Goal: Task Accomplishment & Management: Use online tool/utility

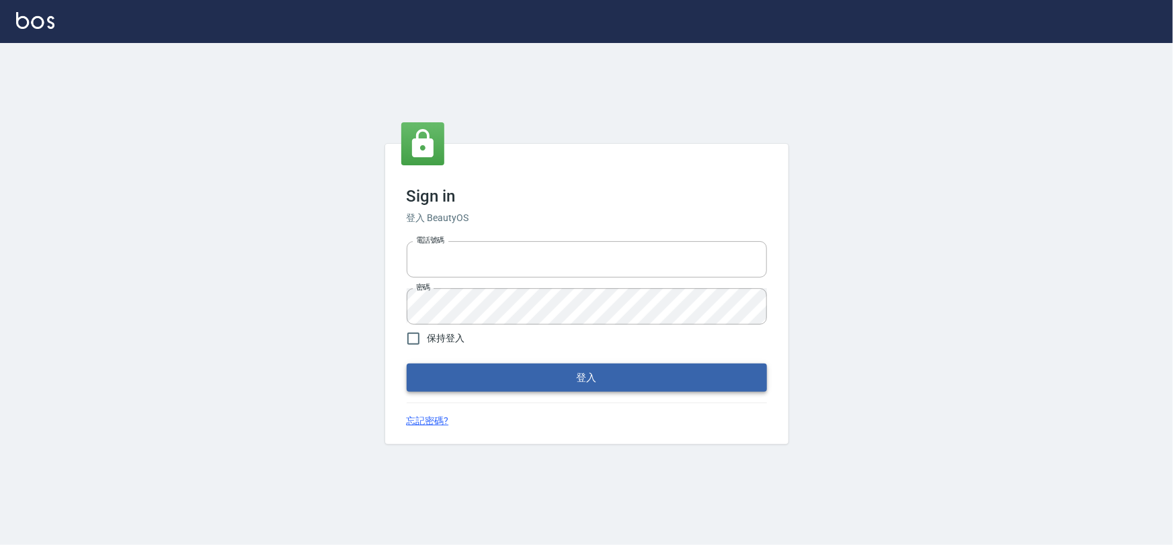
type input "0975575780"
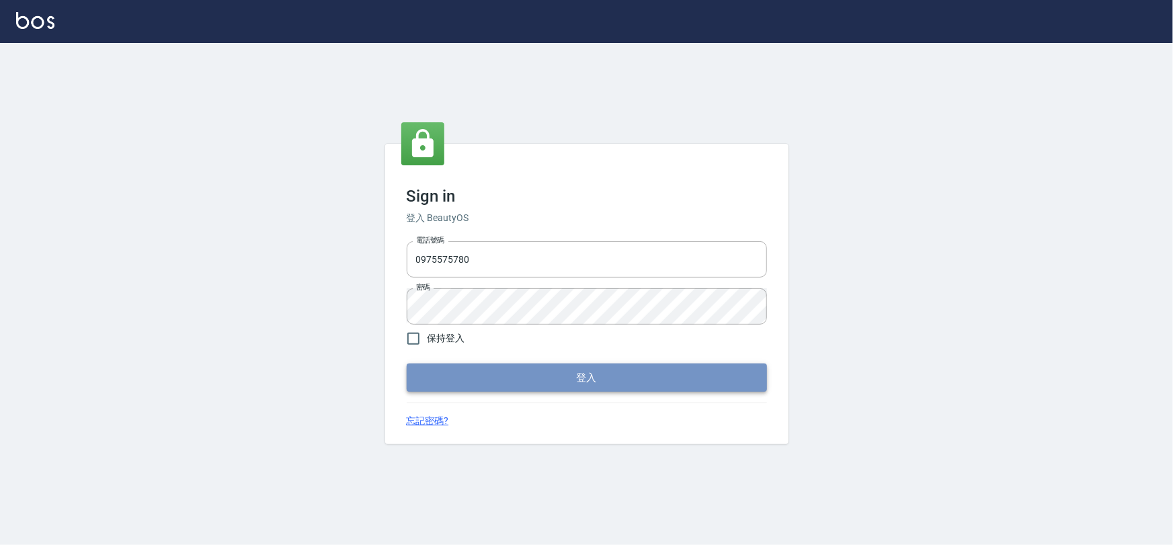
click at [541, 381] on button "登入" at bounding box center [587, 378] width 360 height 28
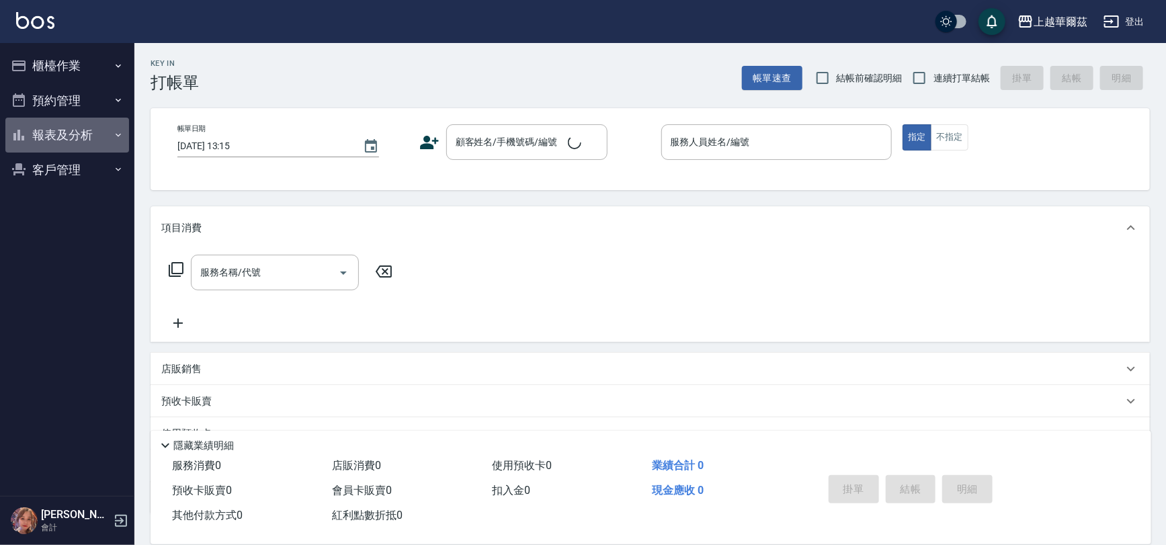
click at [74, 131] on button "報表及分析" at bounding box center [67, 135] width 124 height 35
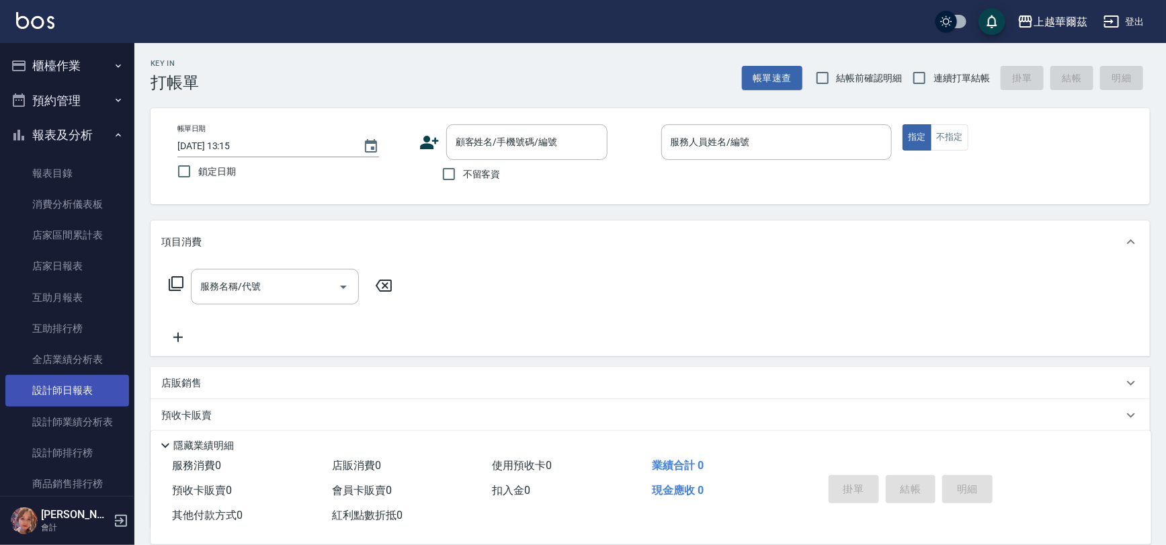
click at [73, 393] on link "設計師日報表" at bounding box center [67, 390] width 124 height 31
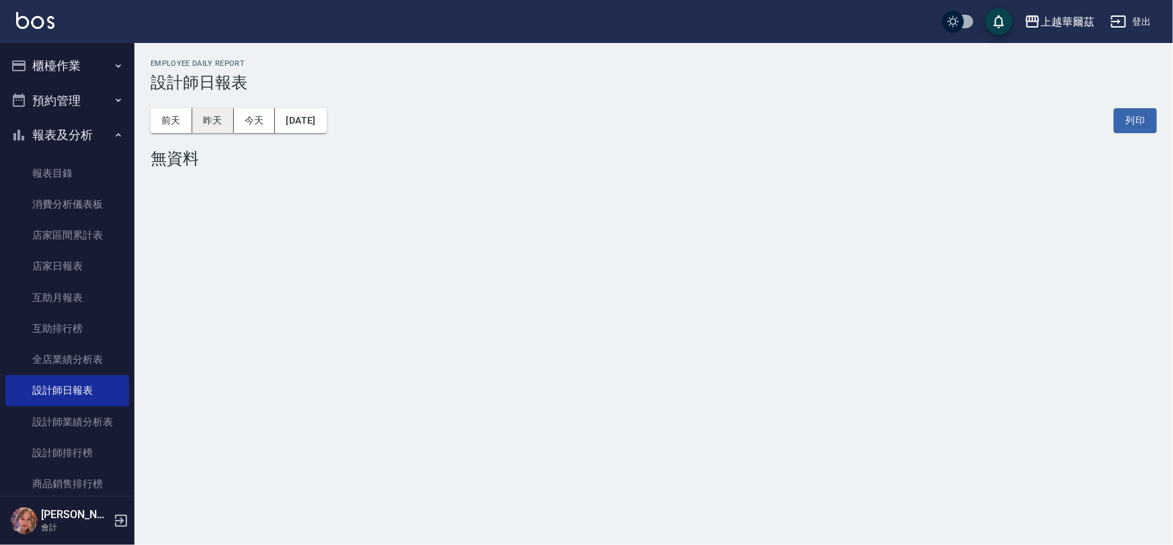
click at [207, 122] on button "昨天" at bounding box center [213, 120] width 42 height 25
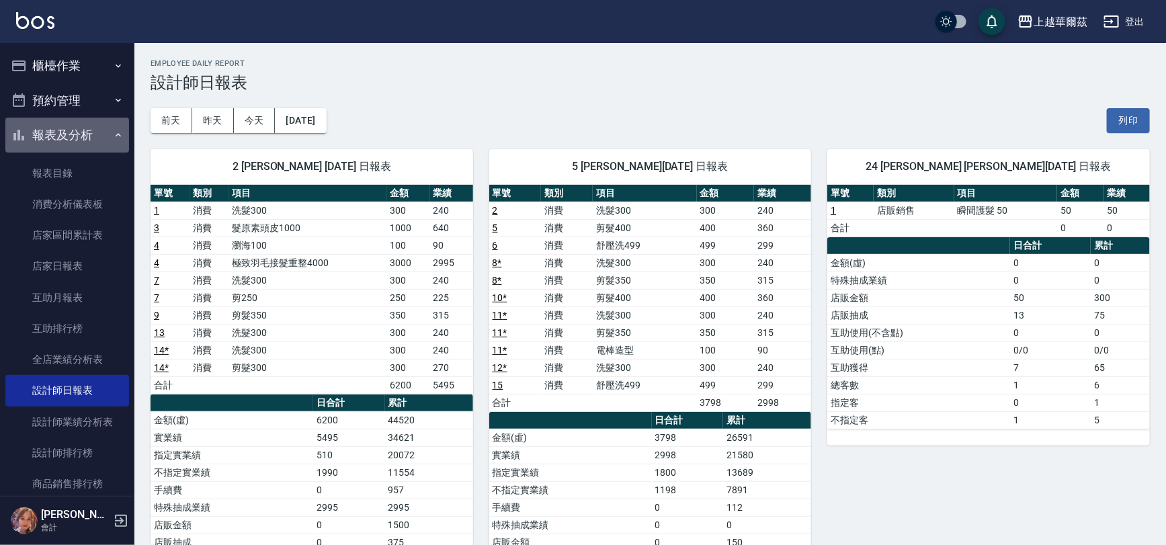
click at [68, 132] on button "報表及分析" at bounding box center [67, 135] width 124 height 35
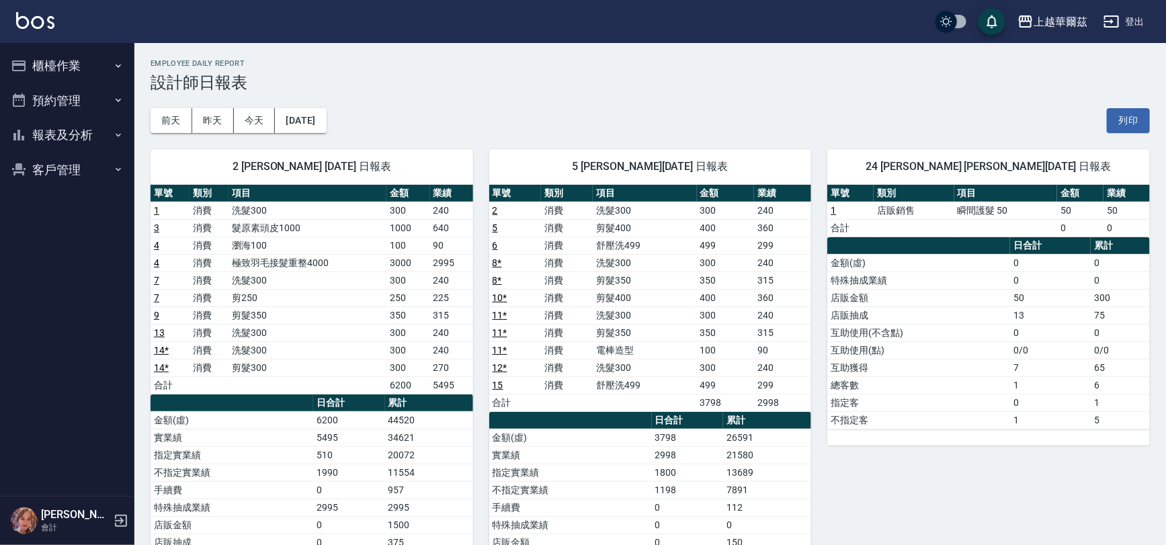
click at [73, 65] on button "櫃檯作業" at bounding box center [67, 65] width 124 height 35
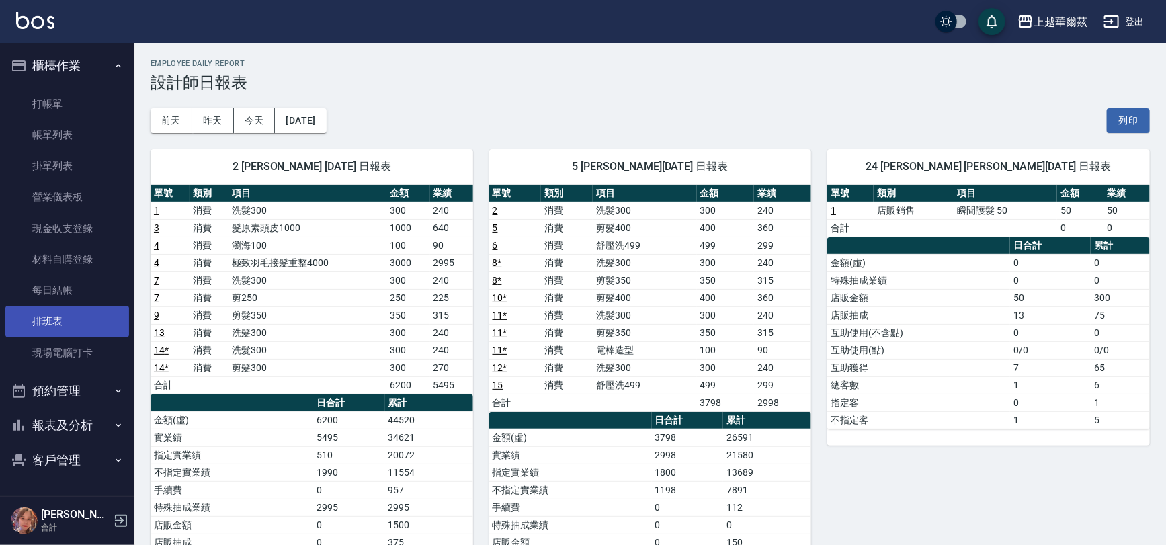
click at [54, 315] on link "排班表" at bounding box center [67, 321] width 124 height 31
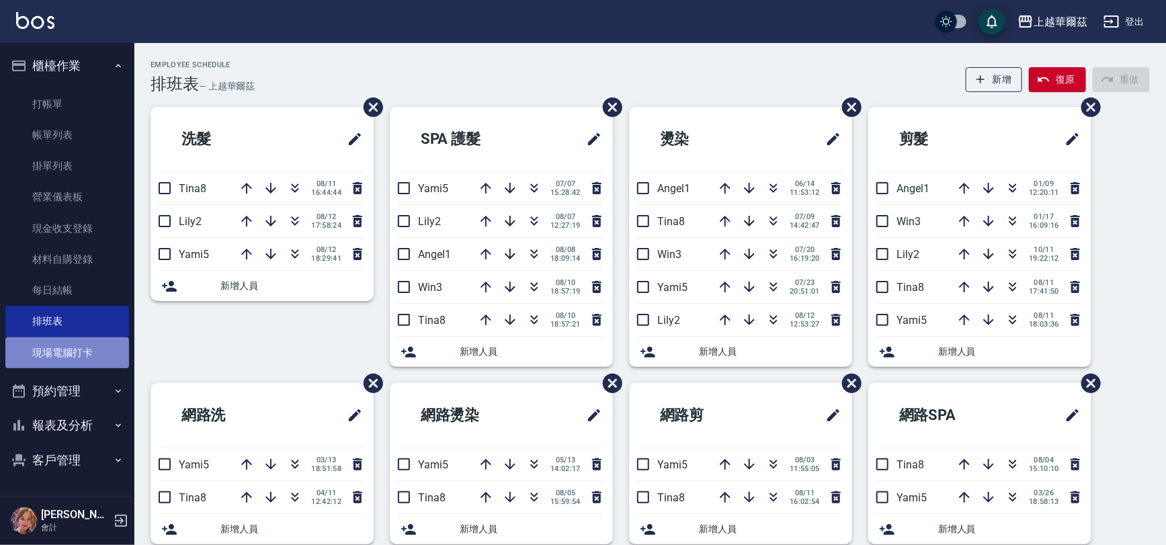
click at [78, 355] on link "現場電腦打卡" at bounding box center [67, 353] width 124 height 31
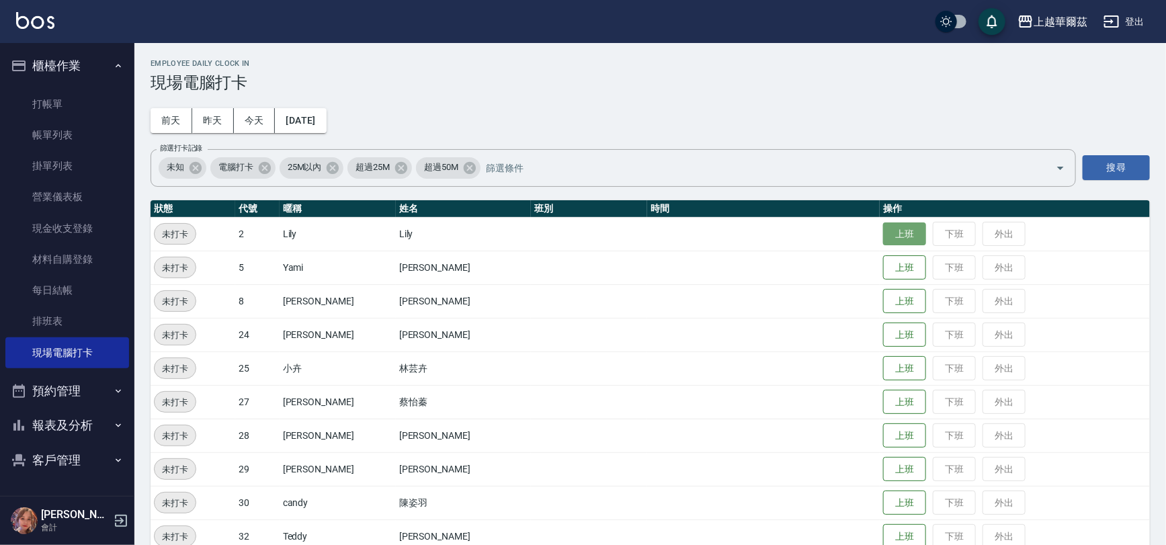
click at [883, 233] on button "上班" at bounding box center [904, 235] width 43 height 24
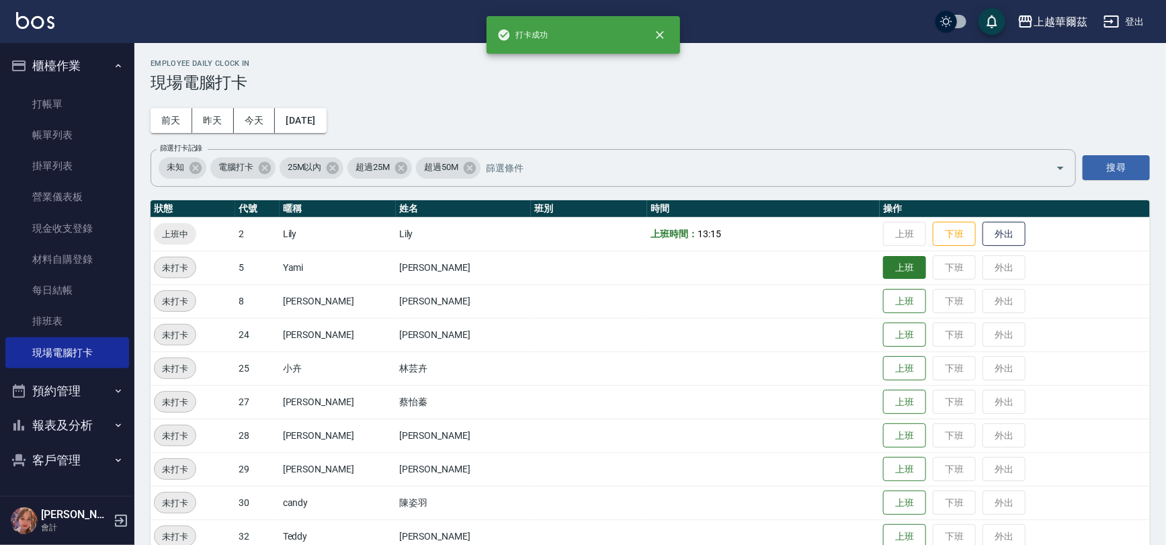
click at [887, 269] on button "上班" at bounding box center [904, 268] width 43 height 24
click at [883, 301] on button "上班" at bounding box center [904, 302] width 43 height 24
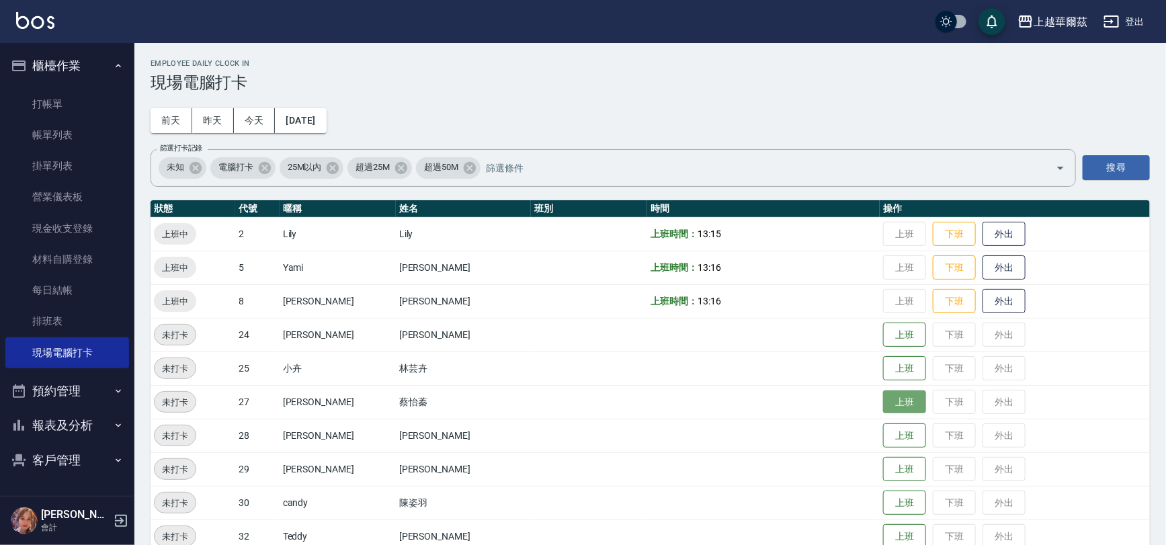
click at [886, 405] on button "上班" at bounding box center [904, 403] width 43 height 24
